Goal: Task Accomplishment & Management: Manage account settings

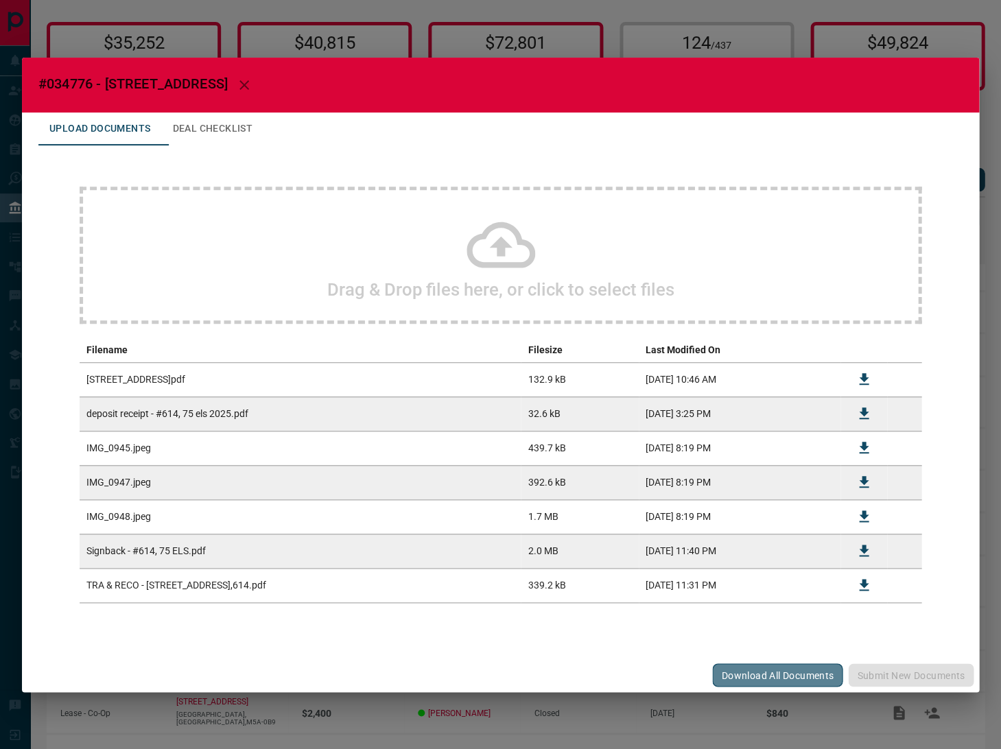
click at [772, 675] on button "Download All Documents" at bounding box center [777, 675] width 130 height 23
click at [594, 43] on div "#034776 - [STREET_ADDRESS],614 Upload Documents Deal Checklist Drag & Drop file…" at bounding box center [500, 374] width 1001 height 749
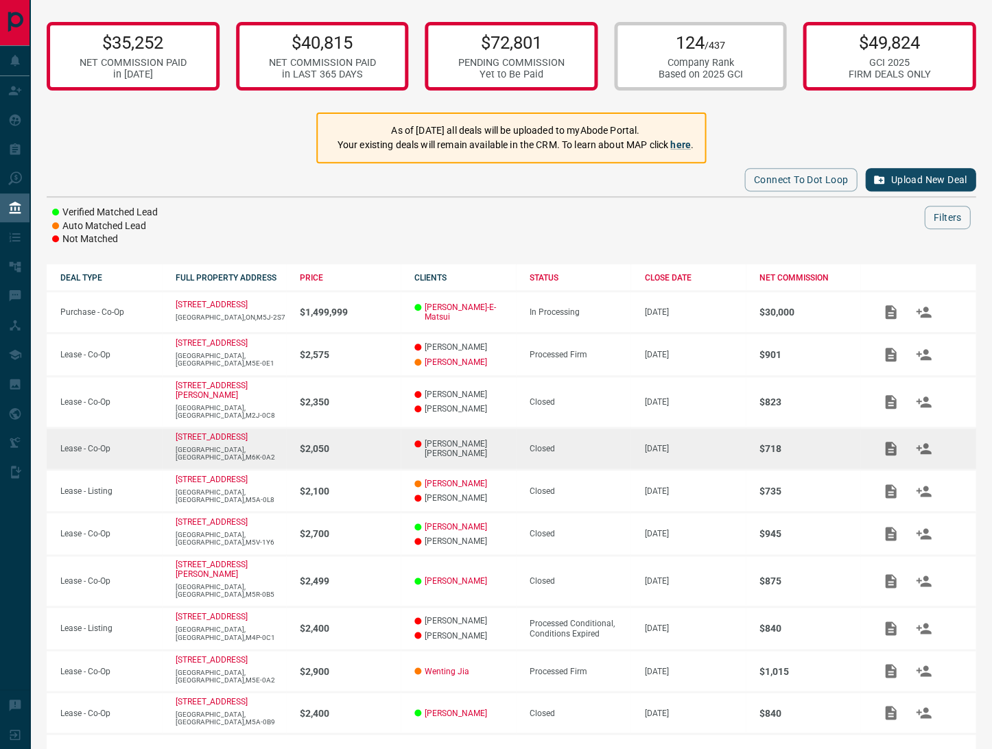
click at [583, 444] on div "Closed" at bounding box center [581, 449] width 102 height 10
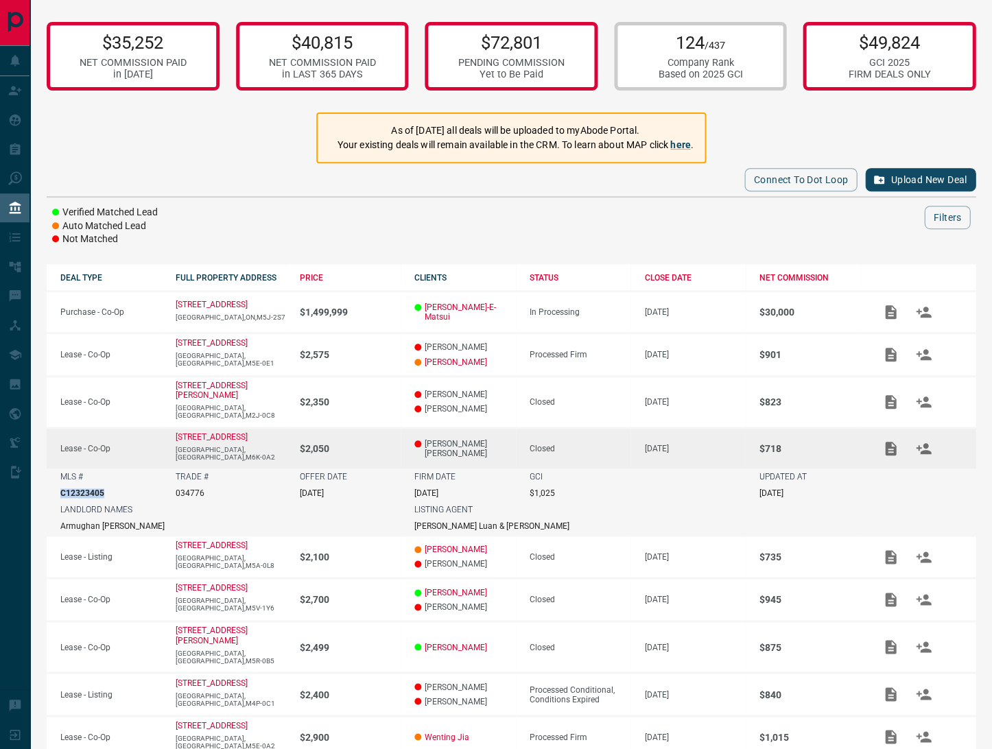
drag, startPoint x: 104, startPoint y: 475, endPoint x: 61, endPoint y: 476, distance: 43.3
click at [61, 476] on div "MLS # C12323405" at bounding box center [111, 485] width 102 height 26
copy p "C12323405"
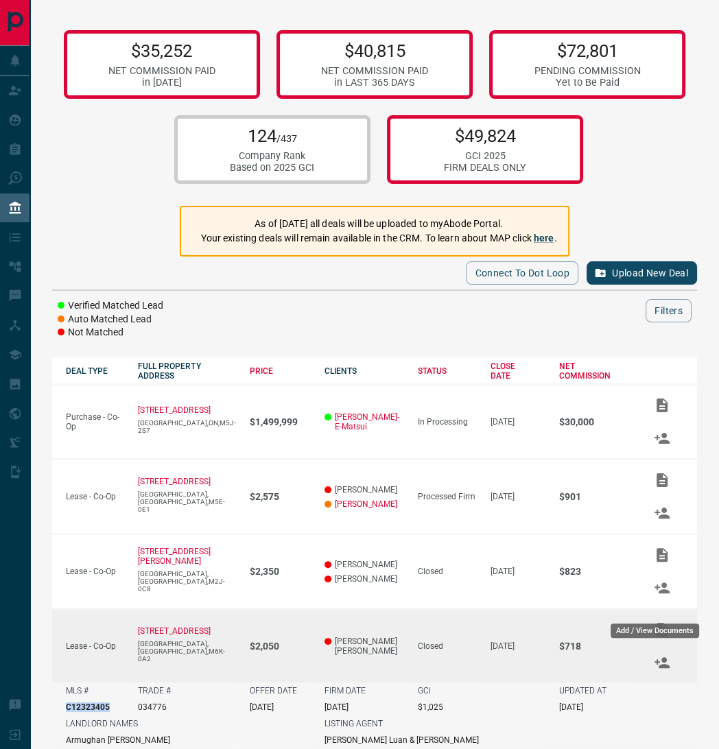
click at [657, 623] on icon "Add / View Documents" at bounding box center [662, 630] width 11 height 14
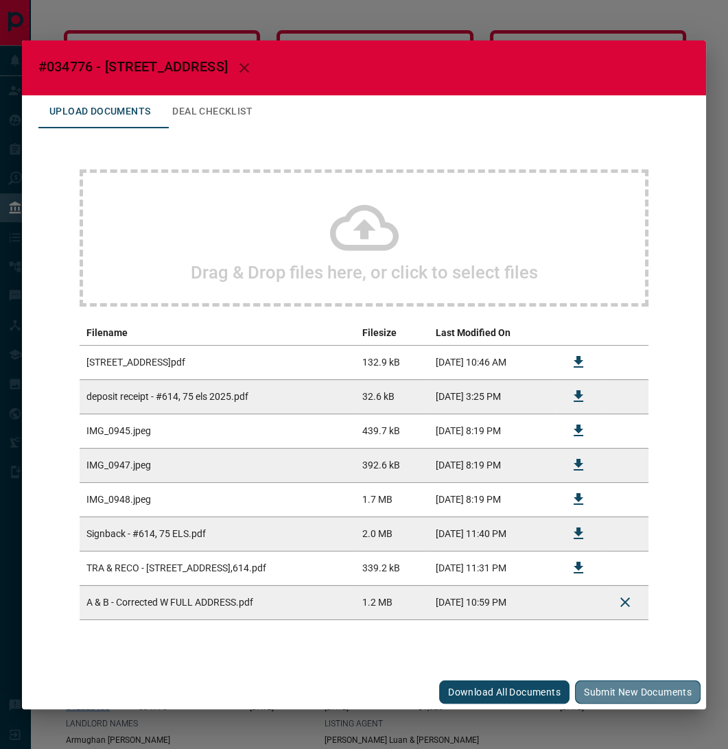
click at [652, 690] on button "Submit new documents" at bounding box center [638, 692] width 126 height 23
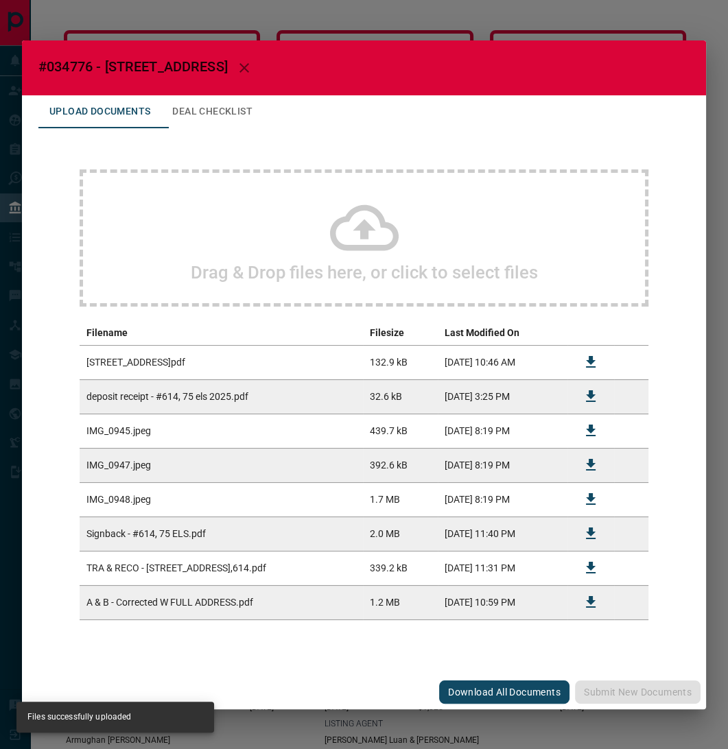
click at [714, 456] on div "#034776 - [STREET_ADDRESS],614 Upload Documents Deal Checklist Drag & Drop file…" at bounding box center [364, 374] width 728 height 749
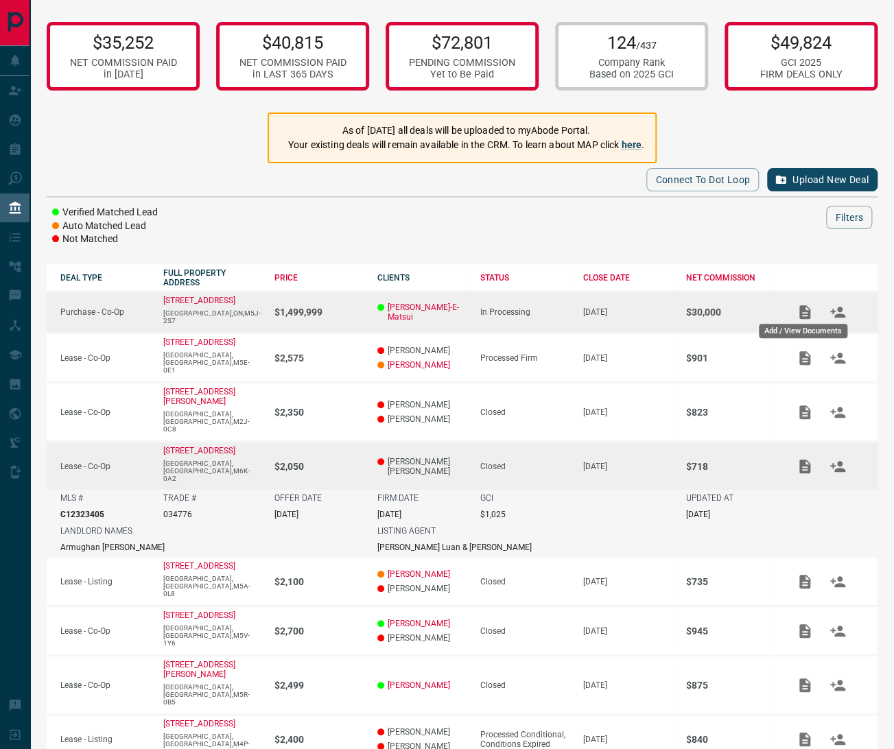
click at [805, 310] on icon "Add / View Documents" at bounding box center [804, 312] width 11 height 14
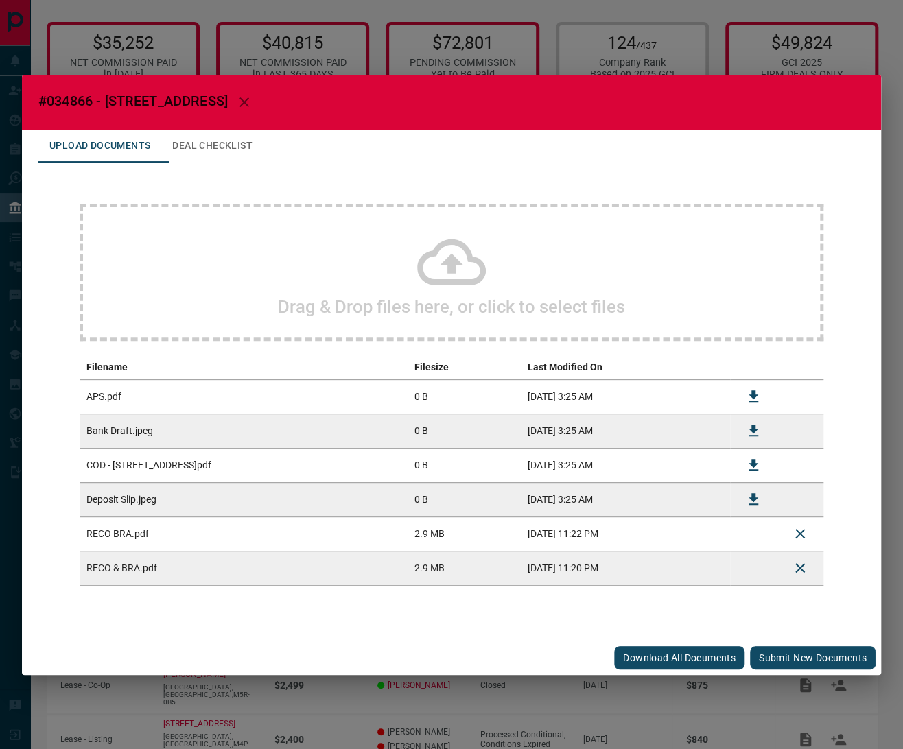
click at [786, 655] on button "Submit new documents" at bounding box center [813, 657] width 126 height 23
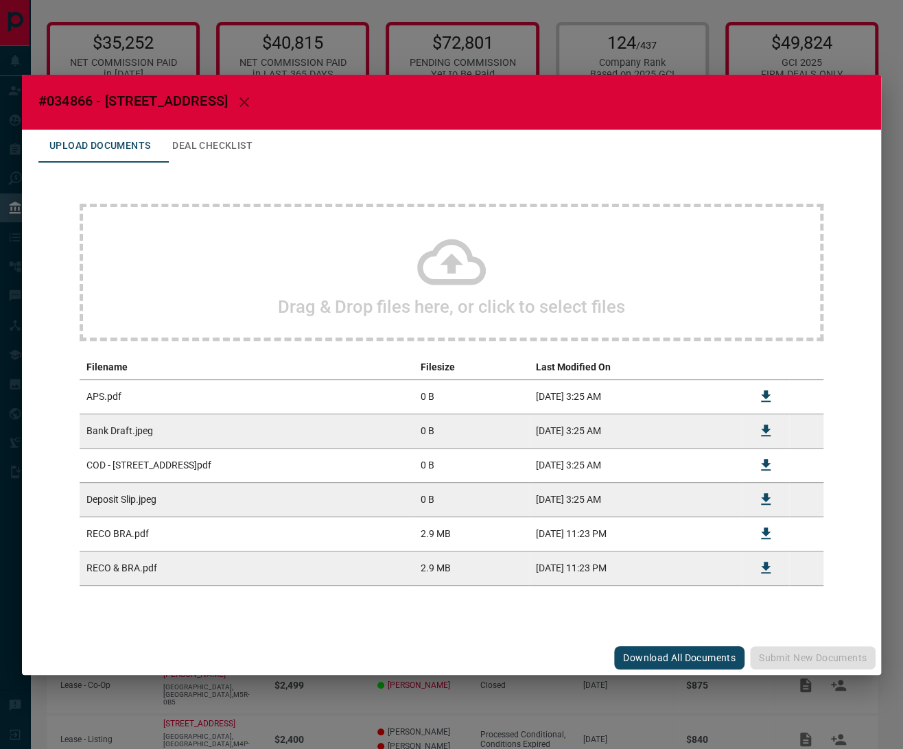
click at [330, 60] on div "#034866 - [STREET_ADDRESS],1306 Upload Documents Deal Checklist Drag & Drop fil…" at bounding box center [451, 374] width 903 height 749
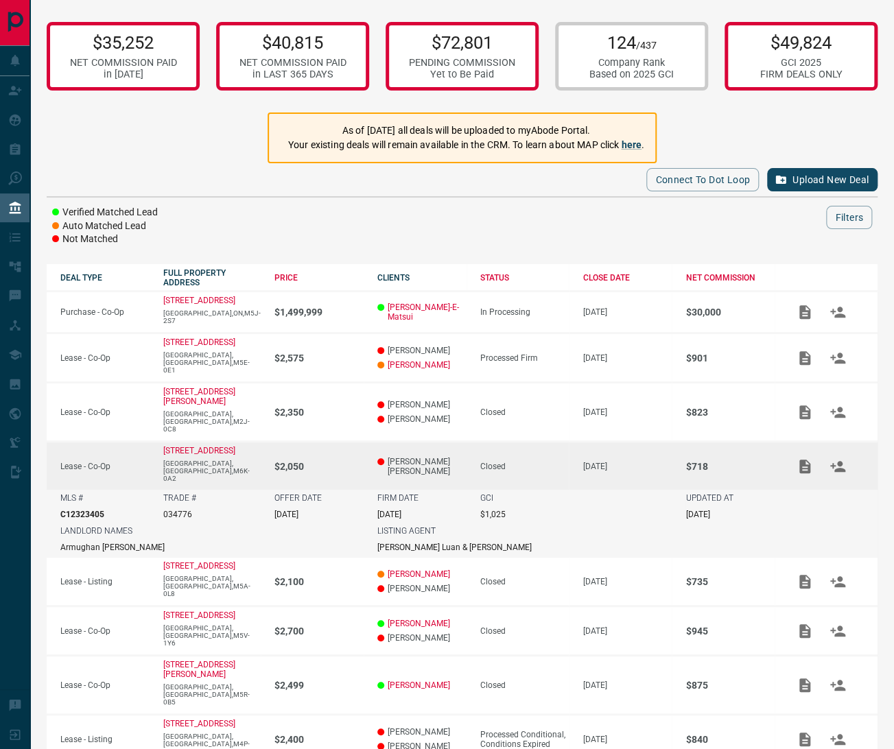
click at [543, 462] on div "Closed" at bounding box center [524, 467] width 89 height 10
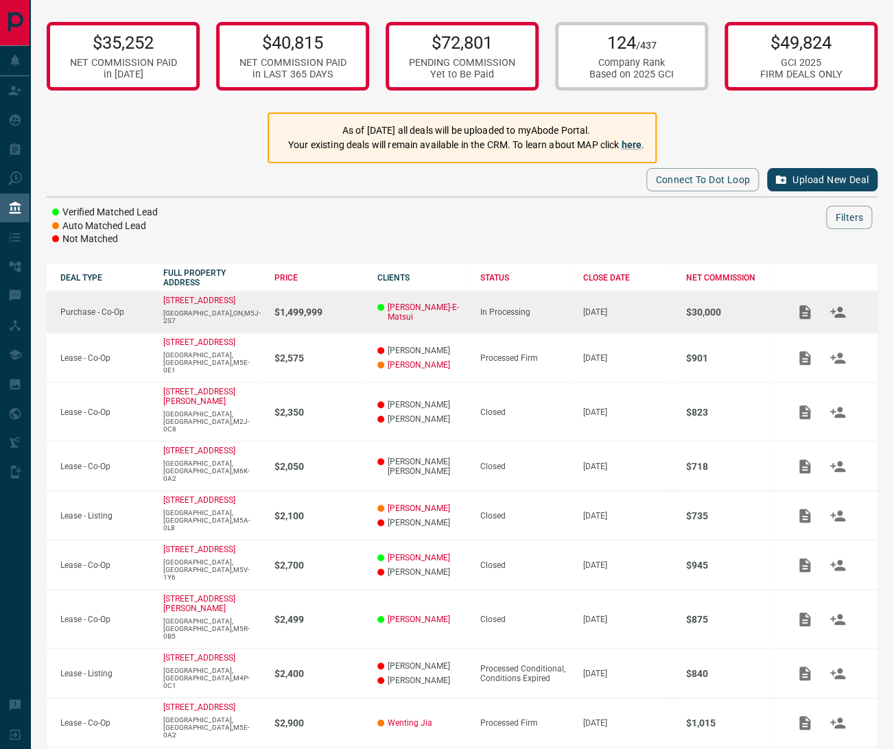
click at [530, 309] on div "In Processing" at bounding box center [524, 312] width 89 height 10
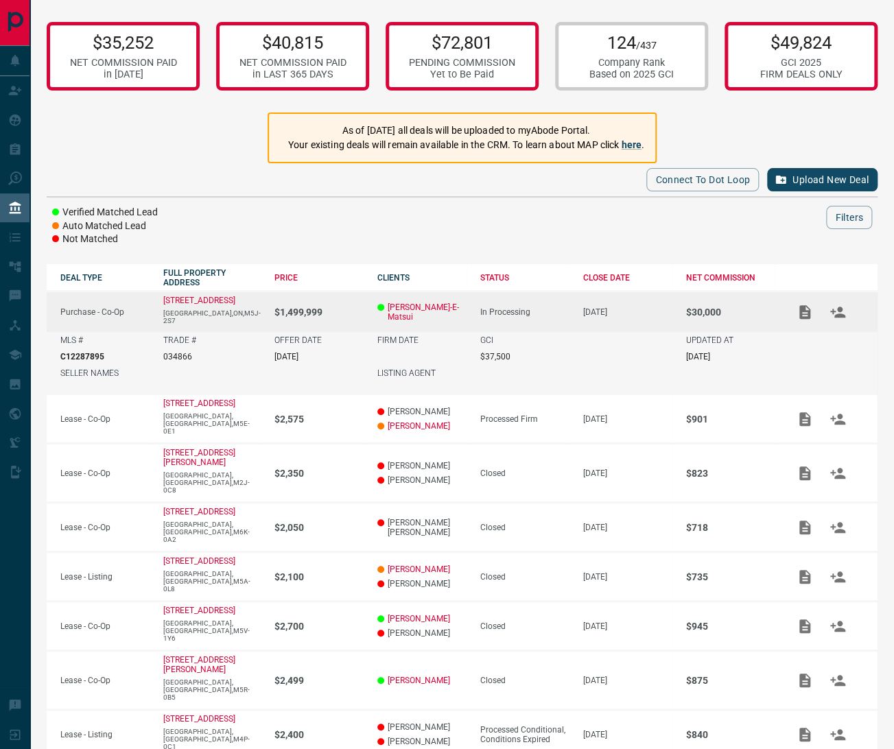
click at [544, 302] on td "In Processing" at bounding box center [518, 312] width 103 height 41
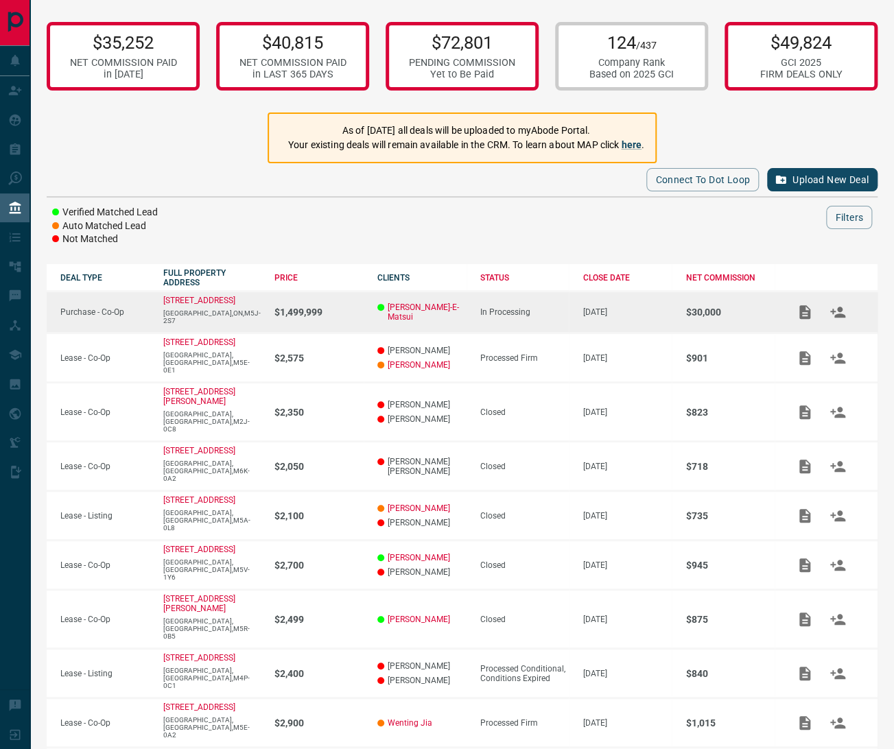
click at [561, 301] on td "In Processing" at bounding box center [518, 313] width 103 height 42
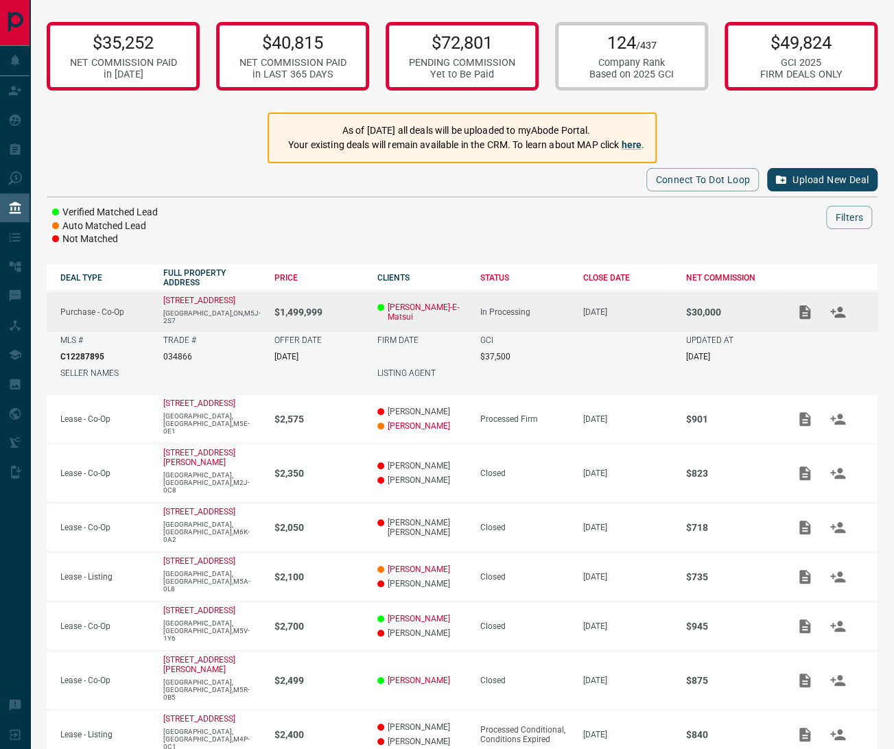
click at [569, 295] on td "[DATE]" at bounding box center [620, 312] width 103 height 41
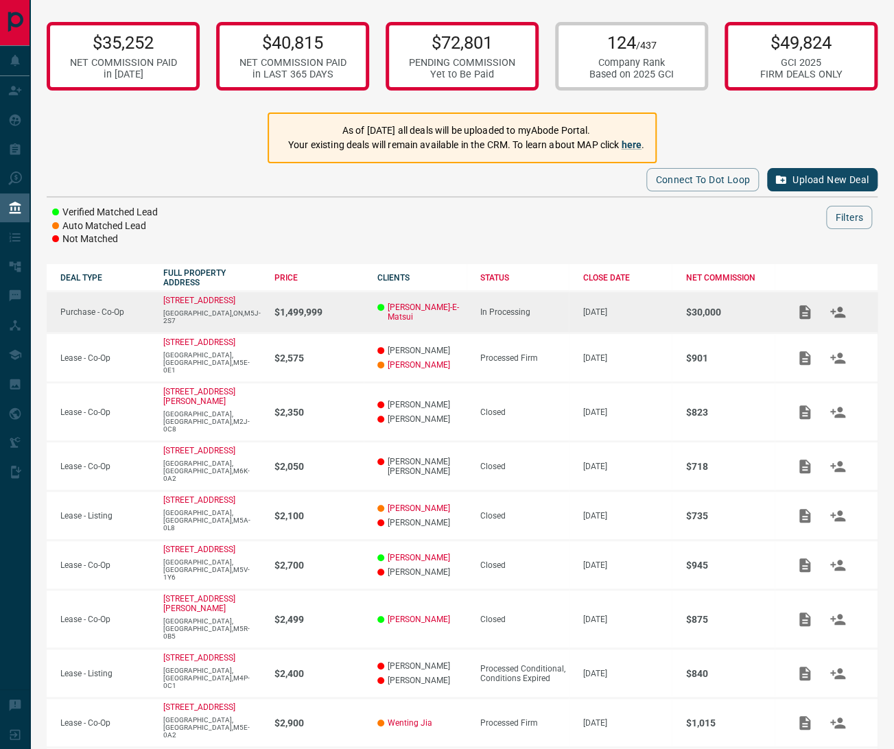
click at [804, 311] on icon "Add / View Documents" at bounding box center [805, 312] width 16 height 16
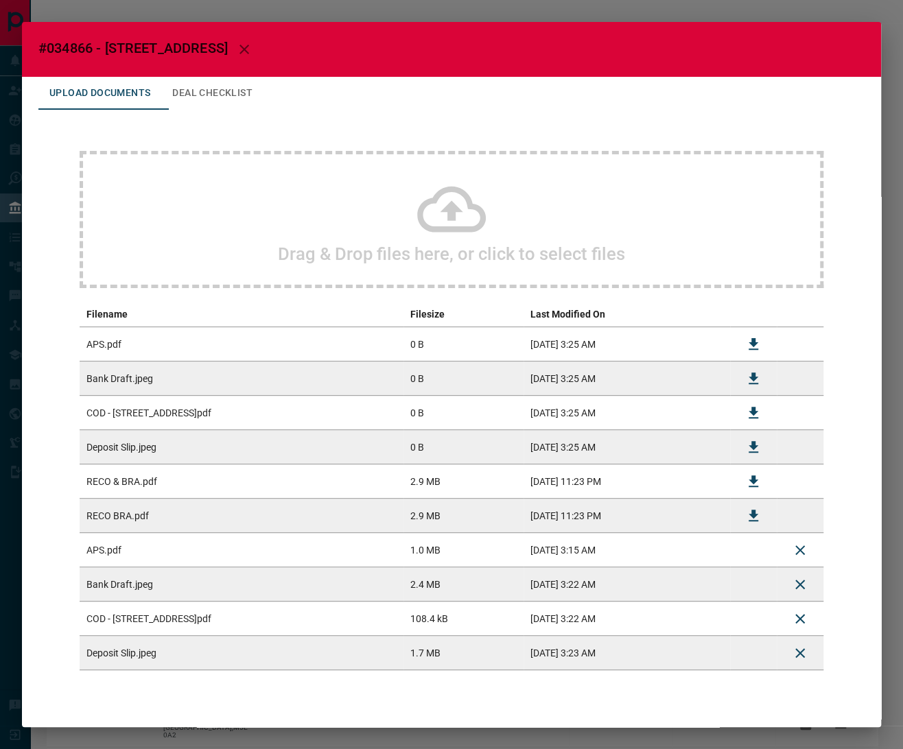
scroll to position [30, 0]
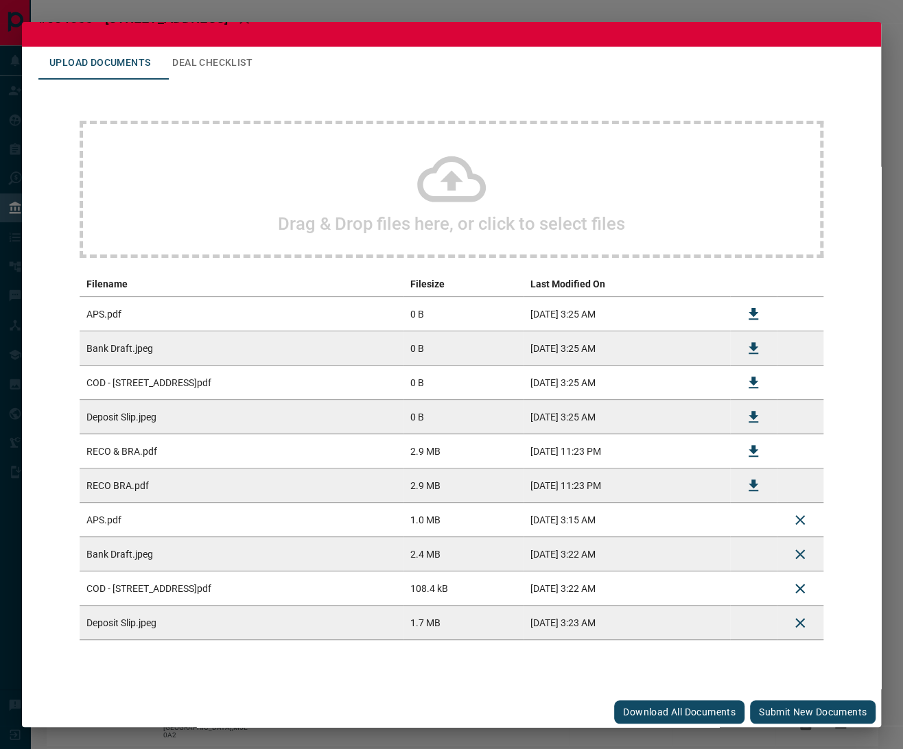
click at [771, 710] on button "Submit new documents" at bounding box center [813, 712] width 126 height 23
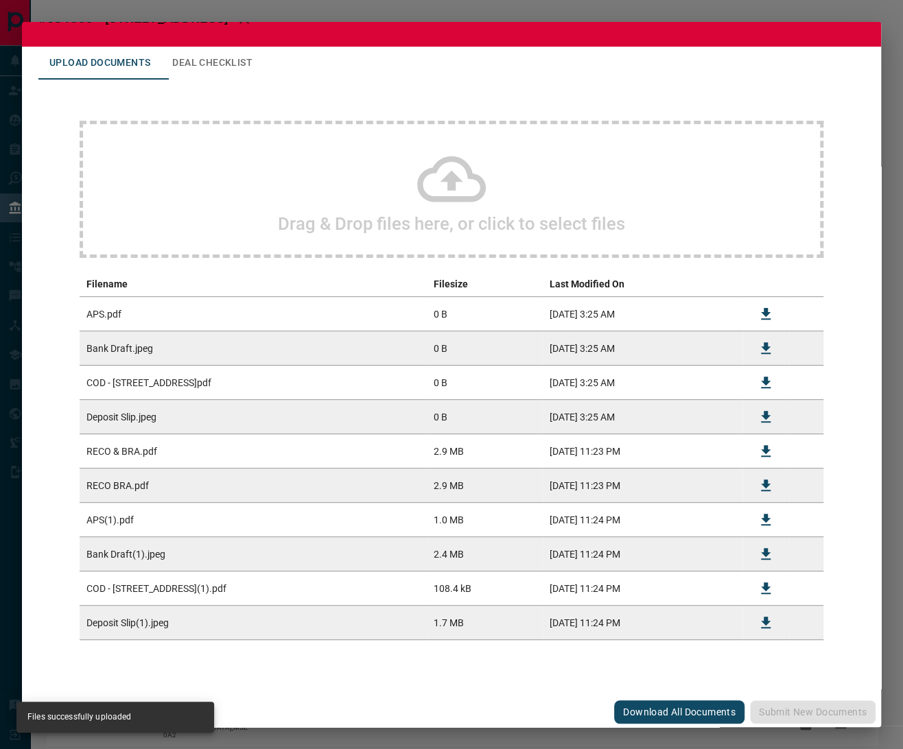
click at [887, 156] on div "#034866 - [STREET_ADDRESS],1306 Upload Documents Deal Checklist Drag & Drop fil…" at bounding box center [451, 374] width 903 height 749
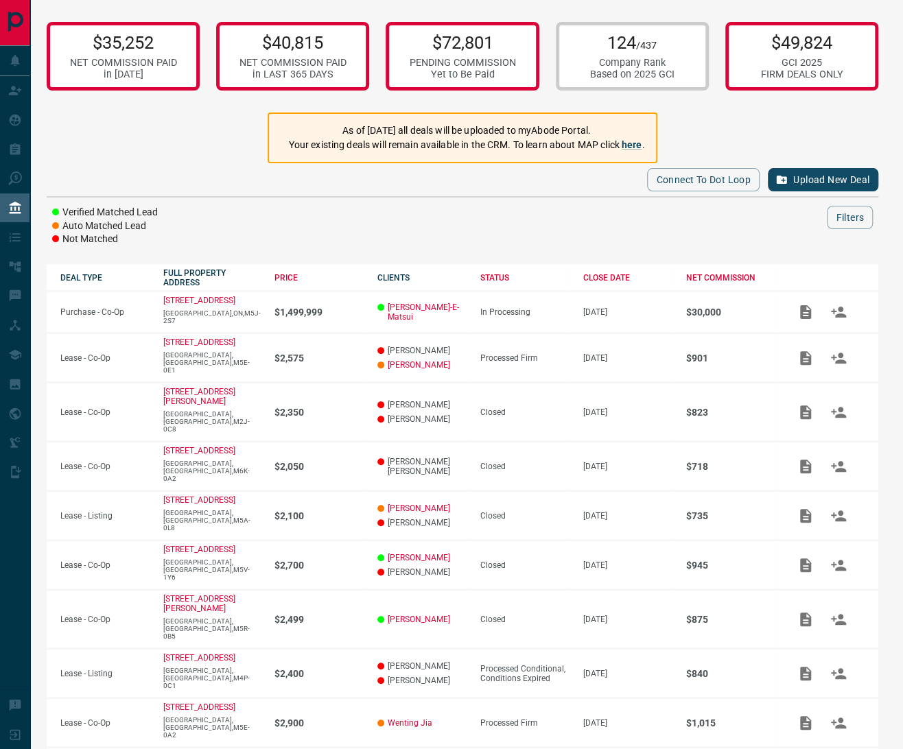
scroll to position [0, 0]
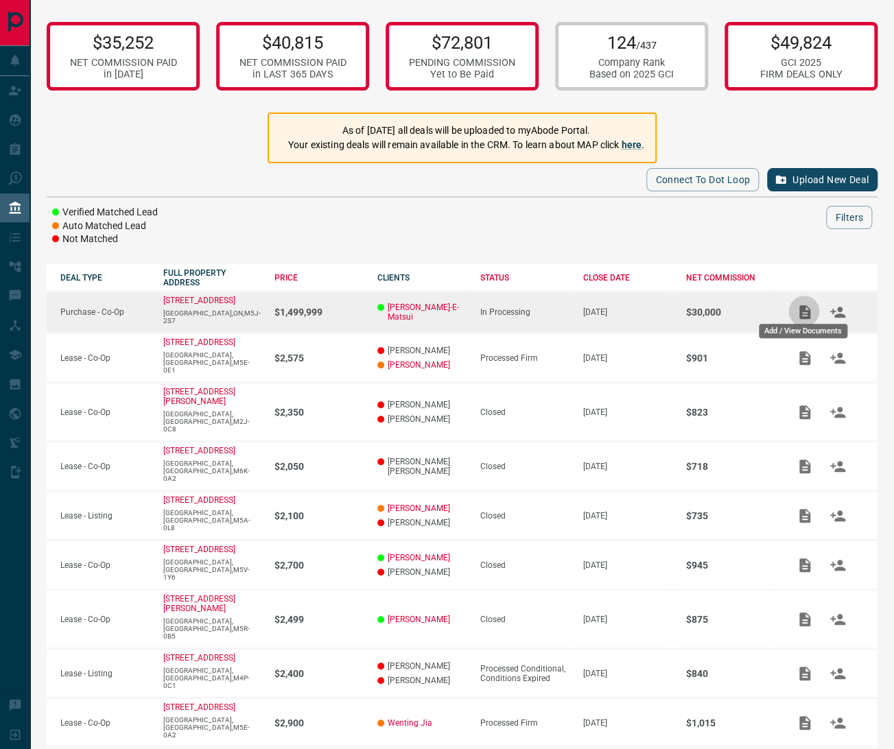
click at [805, 304] on icon "Add / View Documents" at bounding box center [805, 312] width 16 height 16
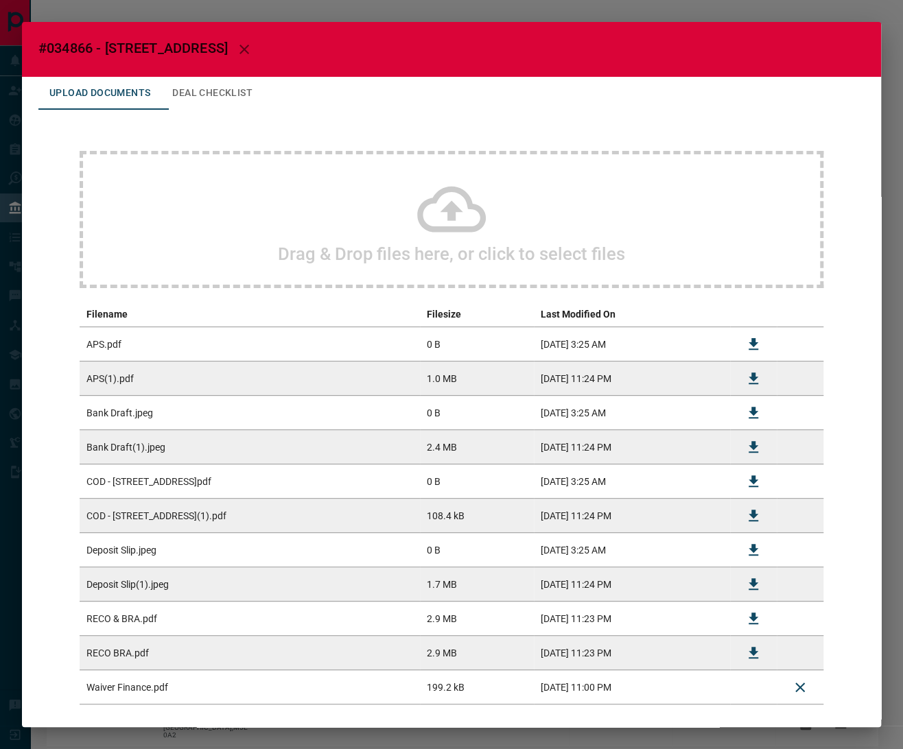
scroll to position [65, 0]
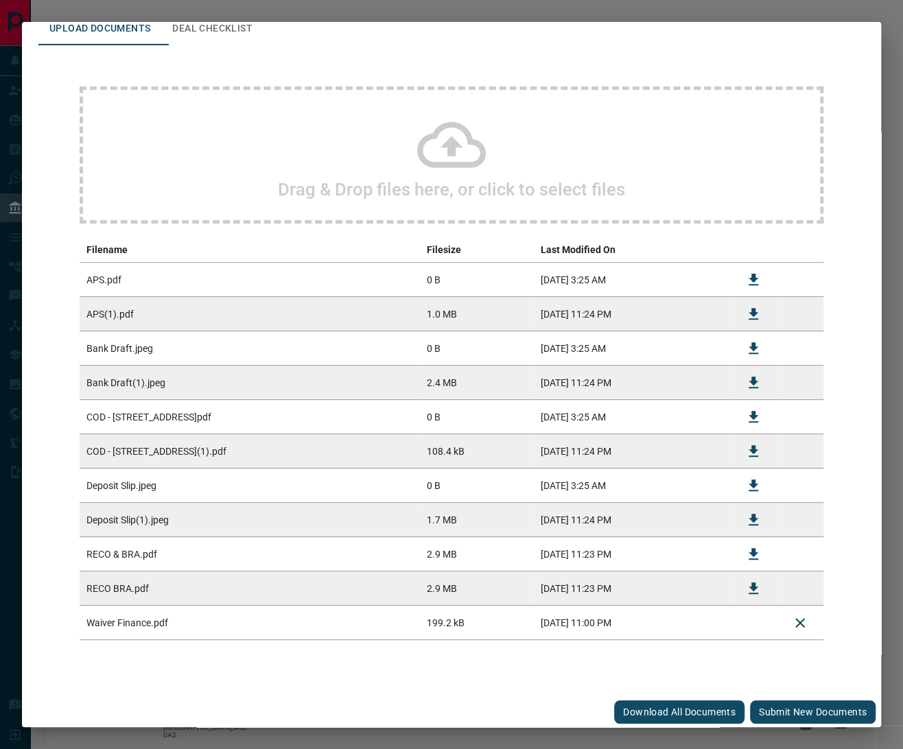
click at [775, 709] on button "Submit new documents" at bounding box center [813, 712] width 126 height 23
